Goal: Task Accomplishment & Management: Complete application form

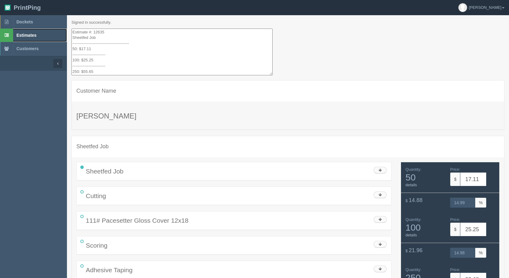
click at [30, 31] on link "Estimates" at bounding box center [33, 35] width 67 height 13
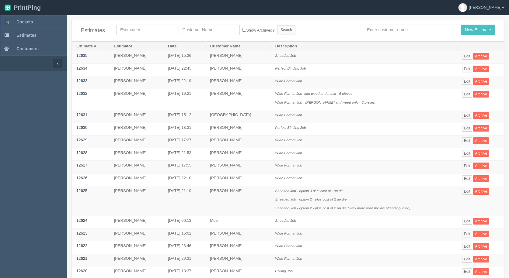
click at [393, 23] on div "Estimates Show Archived? Search New Estimate" at bounding box center [288, 30] width 432 height 21
click at [388, 28] on input "text" at bounding box center [412, 30] width 98 height 10
type input "[PERSON_NAME]"
click at [461, 25] on input "New Estimate" at bounding box center [478, 30] width 34 height 10
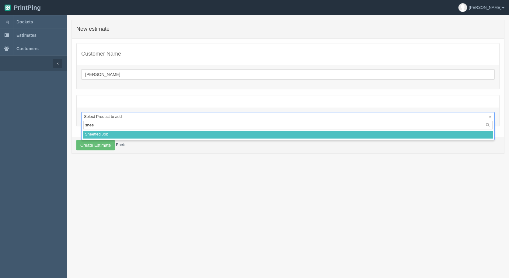
type input "sheet"
select select
select select "0"
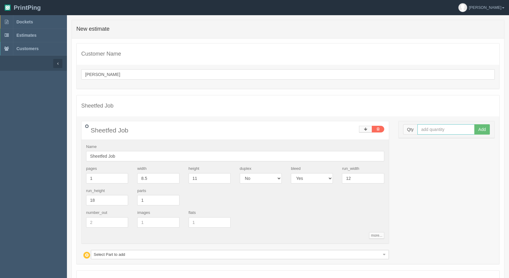
click at [443, 131] on input "text" at bounding box center [445, 129] width 57 height 10
type input "21000"
click at [474, 124] on button "Add" at bounding box center [482, 129] width 16 height 10
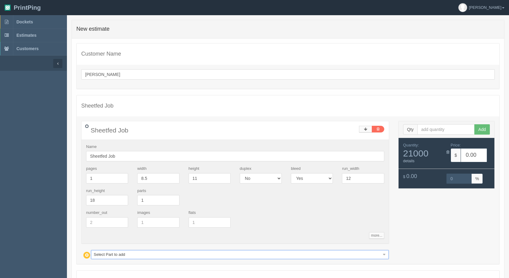
select select
type input "24150.00"
type input "15.00"
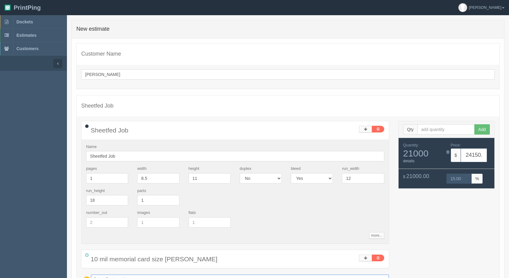
type input "i"
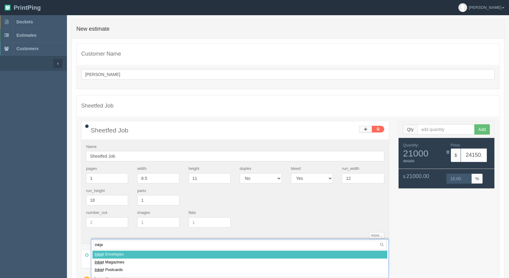
type input "inkjet"
select select
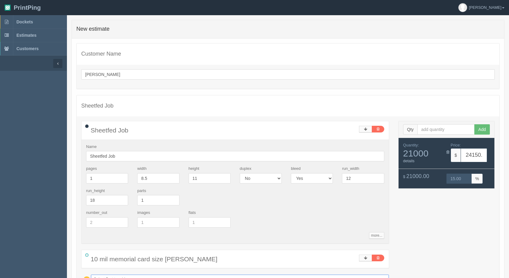
type input "24290.53"
type input "15.00"
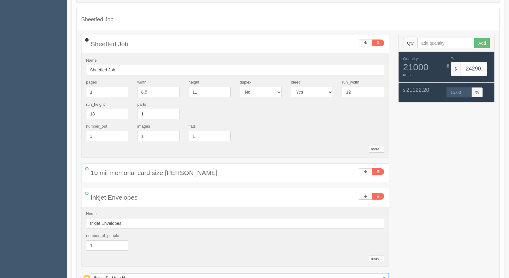
scroll to position [122, 0]
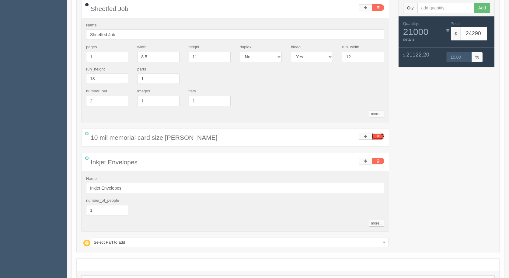
click at [376, 137] on icon at bounding box center [377, 137] width 3 height 4
type input "140.53"
type input "15.00"
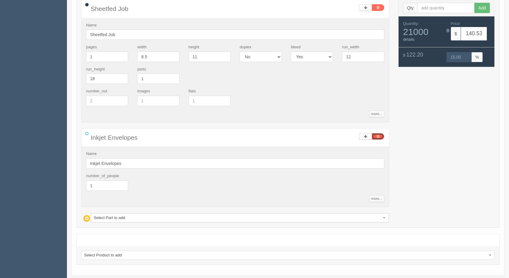
click at [381, 136] on link at bounding box center [377, 136] width 12 height 7
type input "0.00"
type input "0"
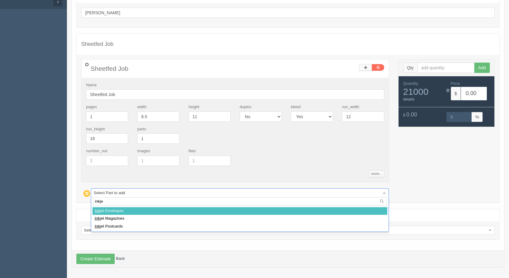
type input "inkjet"
select select
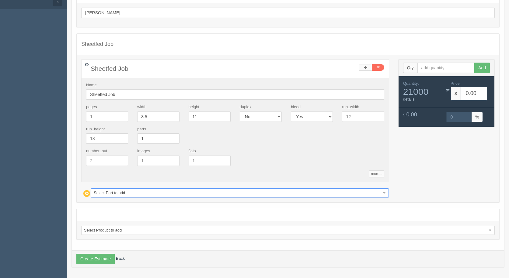
type input "140.53"
type input "15.00"
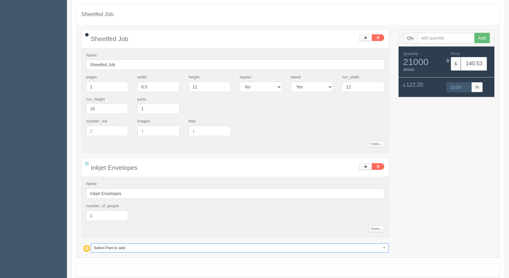
scroll to position [147, 0]
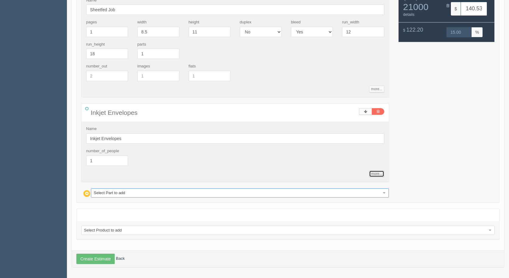
click at [376, 172] on link "more..." at bounding box center [376, 174] width 15 height 7
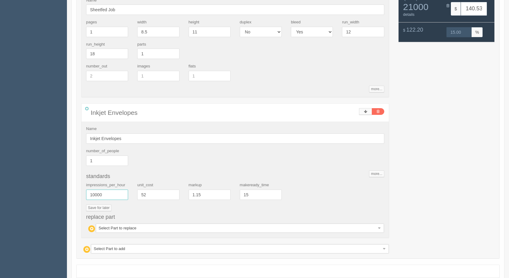
drag, startPoint x: 126, startPoint y: 198, endPoint x: 119, endPoint y: 197, distance: 7.5
click at [122, 197] on input "10000" at bounding box center [107, 195] width 42 height 10
drag, startPoint x: 118, startPoint y: 196, endPoint x: 0, endPoint y: 155, distance: 124.9
click at [0, 155] on section "Dockets Estimates Customers" at bounding box center [254, 101] width 509 height 465
type input "7000"
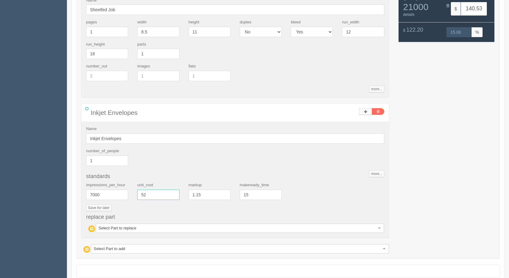
type input "194.35"
type input "15.00"
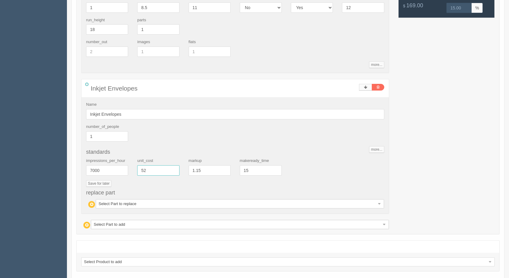
scroll to position [202, 0]
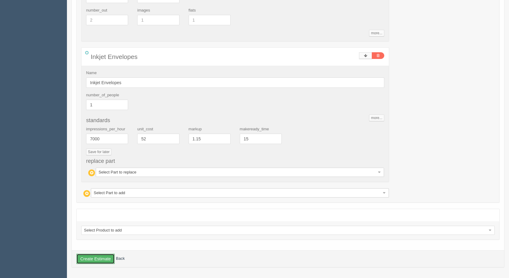
click at [95, 258] on button "Create Estimate" at bounding box center [95, 259] width 38 height 10
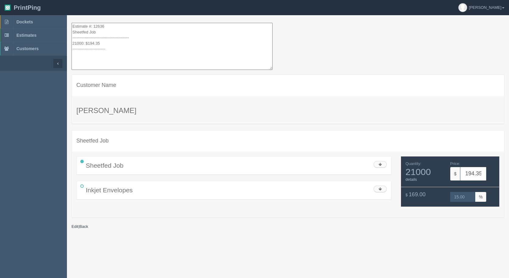
drag, startPoint x: 108, startPoint y: 51, endPoint x: 35, endPoint y: -26, distance: 106.4
click at [35, 0] on html "PrintPing Gerry Administration Edit account ( info@allrushbindery.com ) Logout …" at bounding box center [254, 146] width 509 height 293
